Goal: Find specific page/section: Find specific page/section

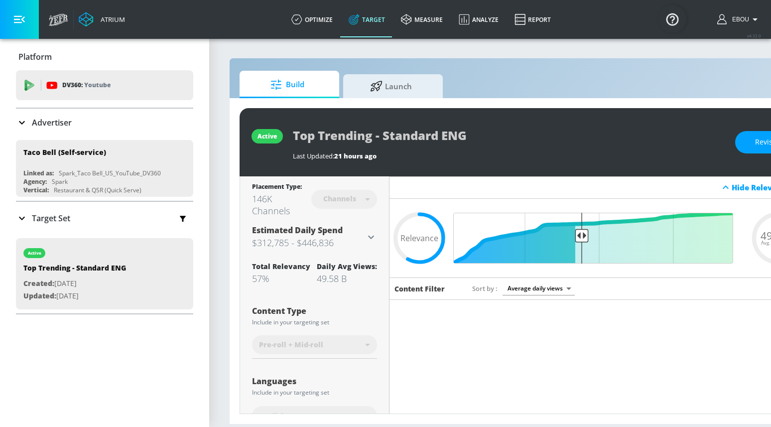
scroll to position [281, 0]
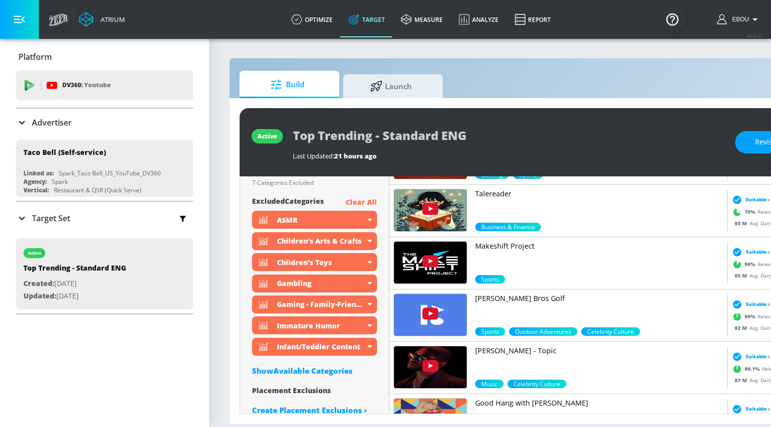
click at [576, 70] on div "Build Launch active Top Trending - Standard ENG Last Updated: 21 hours ago Revi…" at bounding box center [523, 241] width 589 height 366
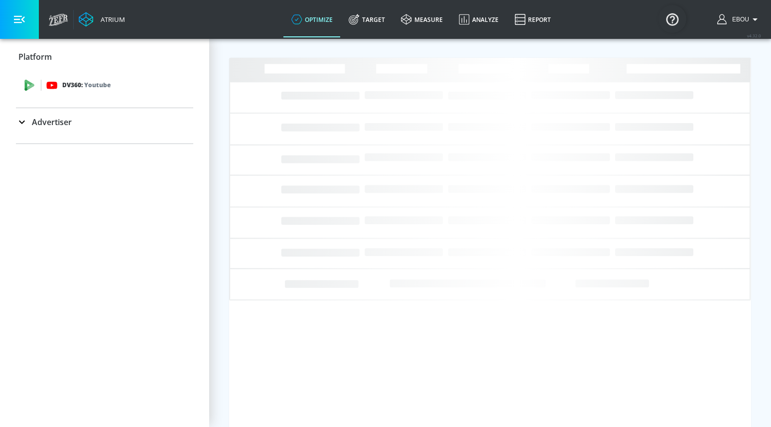
click at [122, 78] on div "DV360: Youtube" at bounding box center [104, 85] width 177 height 30
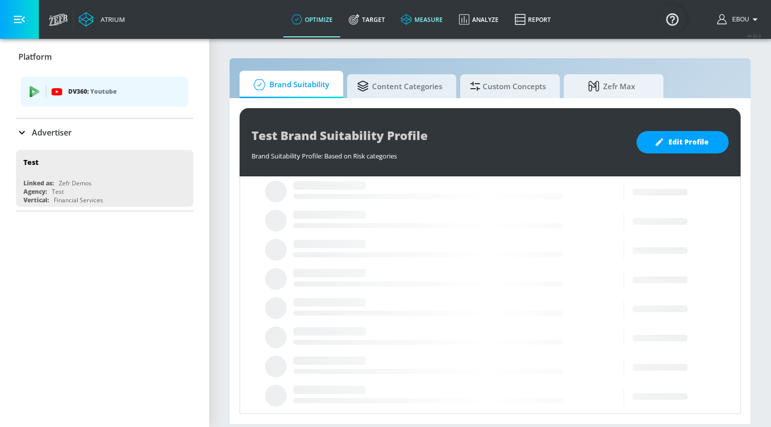
click at [422, 14] on link "measure" at bounding box center [422, 19] width 58 height 36
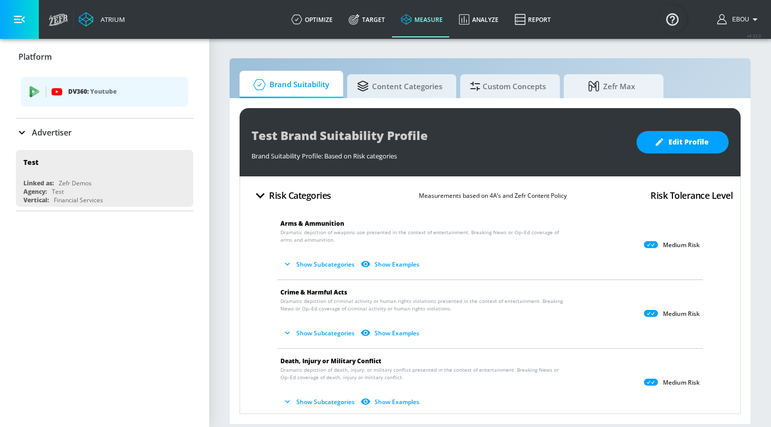
click at [67, 133] on p "Advertiser" at bounding box center [52, 132] width 40 height 11
